Goal: Navigation & Orientation: Go to known website

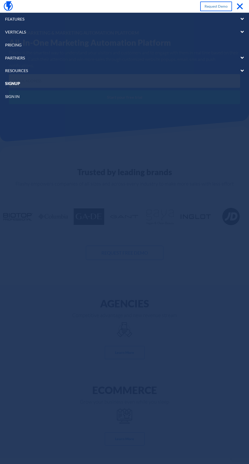
click at [18, 96] on link "sign in" at bounding box center [124, 96] width 249 height 13
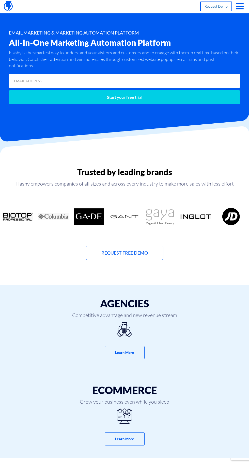
click at [239, 9] on span "button" at bounding box center [240, 8] width 8 height 1
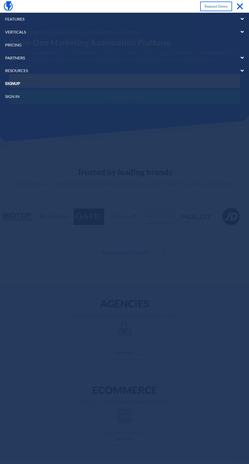
click at [22, 97] on link "sign in" at bounding box center [124, 96] width 249 height 13
